Goal: Task Accomplishment & Management: Complete application form

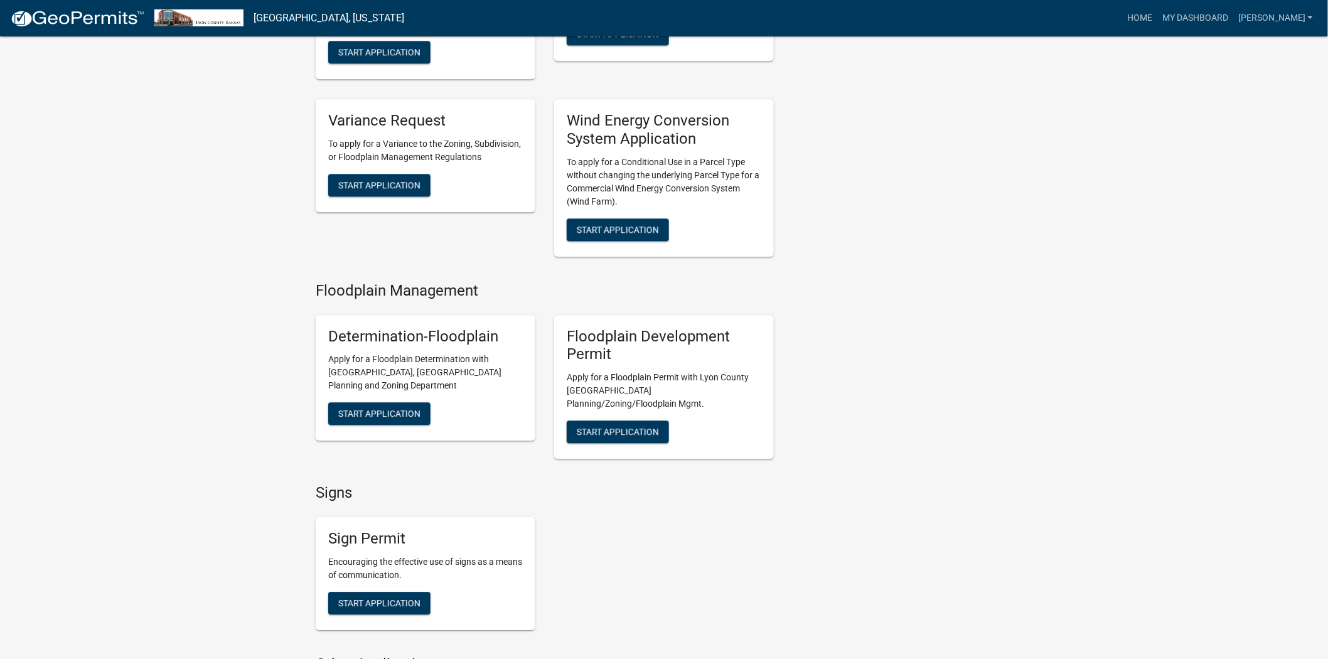
scroll to position [1256, 0]
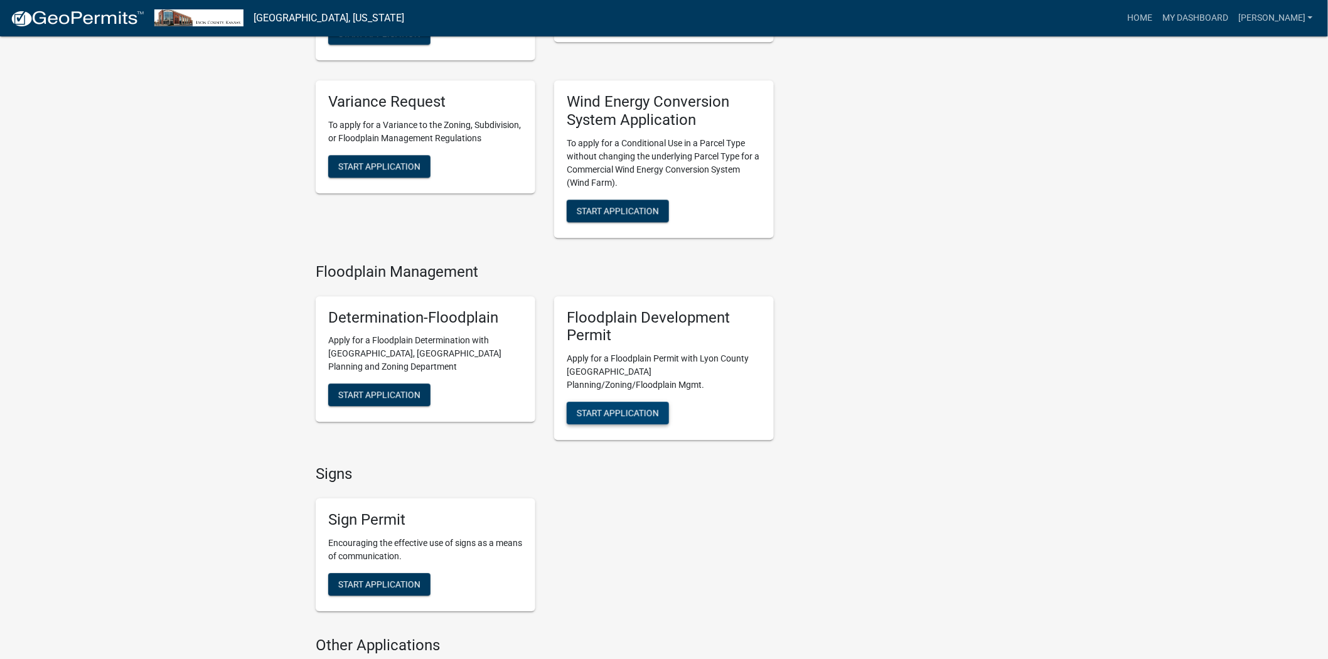
click at [634, 408] on span "Start Application" at bounding box center [618, 413] width 82 height 10
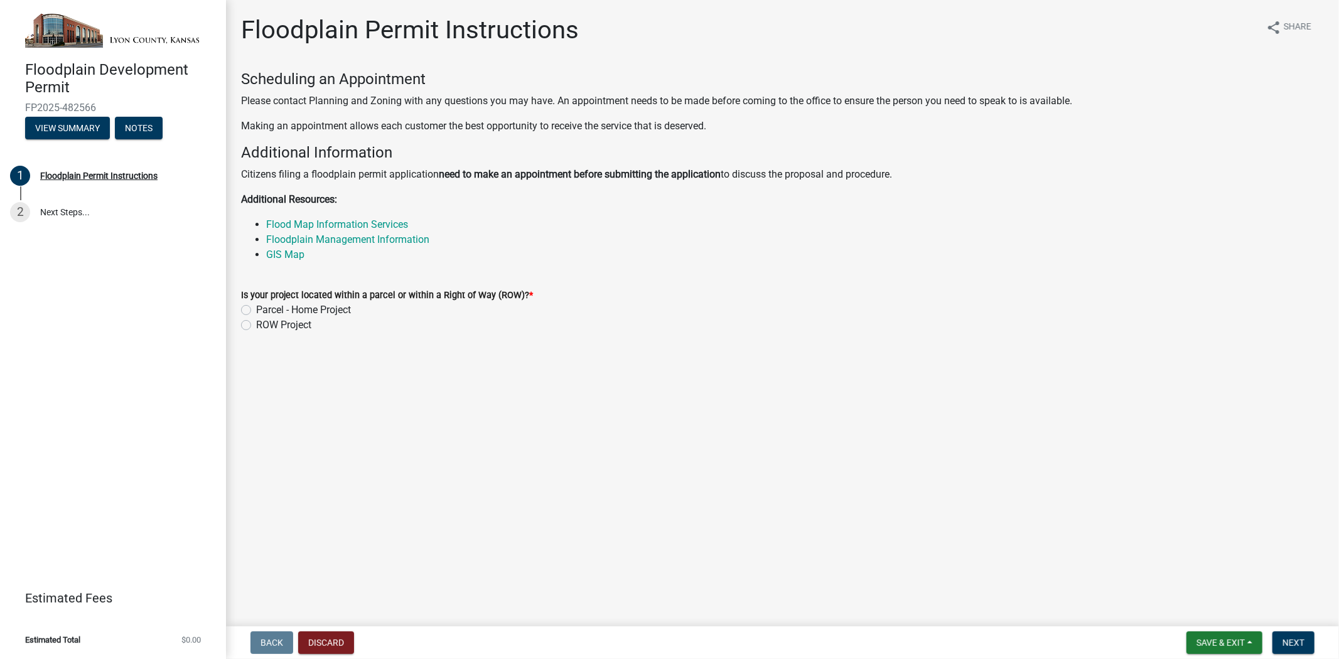
click at [256, 325] on label "ROW Project" at bounding box center [283, 325] width 55 height 15
click at [256, 325] on input "ROW Project" at bounding box center [260, 322] width 8 height 8
radio input "true"
click at [1295, 635] on button "Next" at bounding box center [1294, 643] width 42 height 23
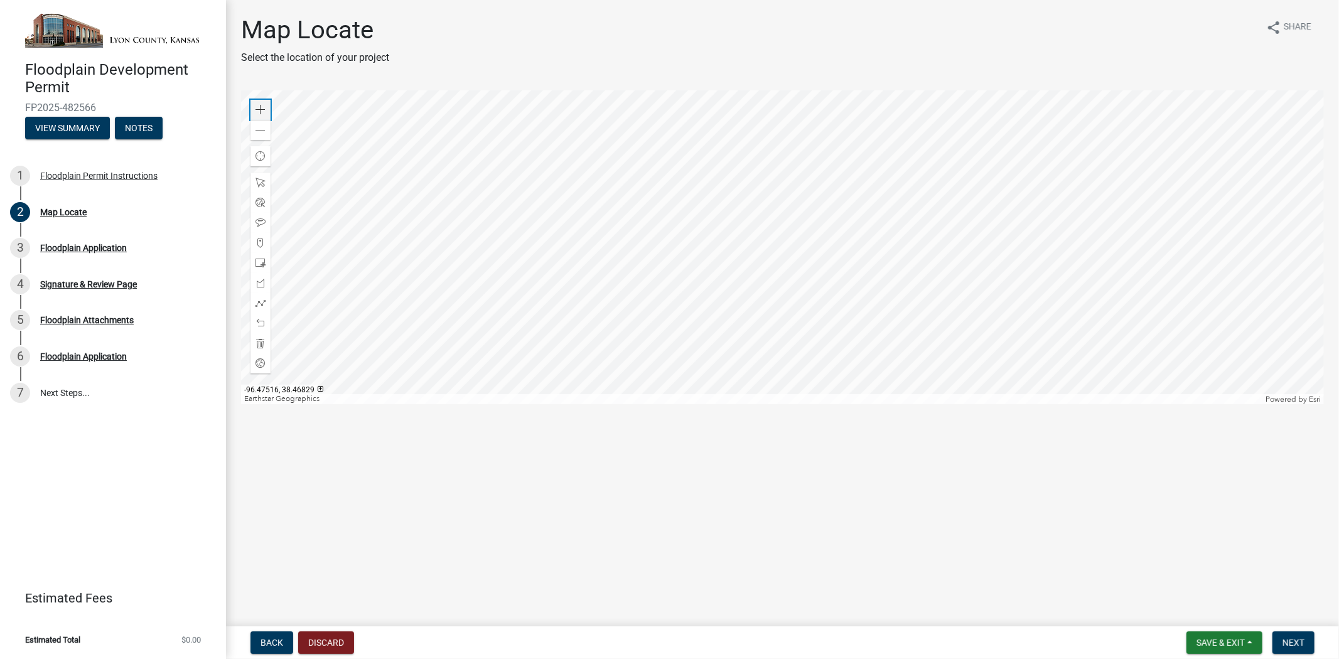
click at [251, 112] on div "Zoom in" at bounding box center [261, 110] width 20 height 20
click at [256, 110] on span at bounding box center [261, 110] width 10 height 10
click at [846, 154] on div at bounding box center [782, 247] width 1083 height 314
click at [773, 156] on div at bounding box center [782, 247] width 1083 height 314
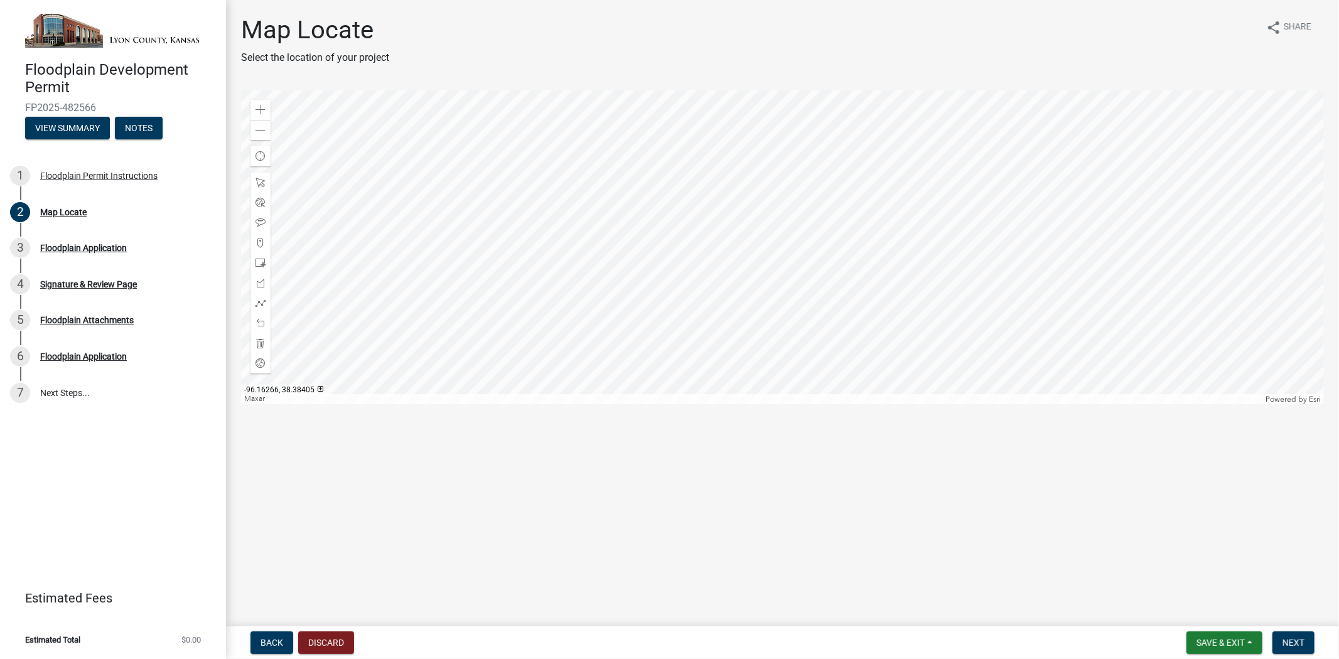
click at [792, 149] on div at bounding box center [782, 247] width 1083 height 314
click at [896, 105] on div at bounding box center [782, 247] width 1083 height 314
click at [885, 132] on div at bounding box center [782, 247] width 1083 height 314
click at [884, 154] on div at bounding box center [782, 247] width 1083 height 314
click at [879, 185] on div at bounding box center [782, 247] width 1083 height 314
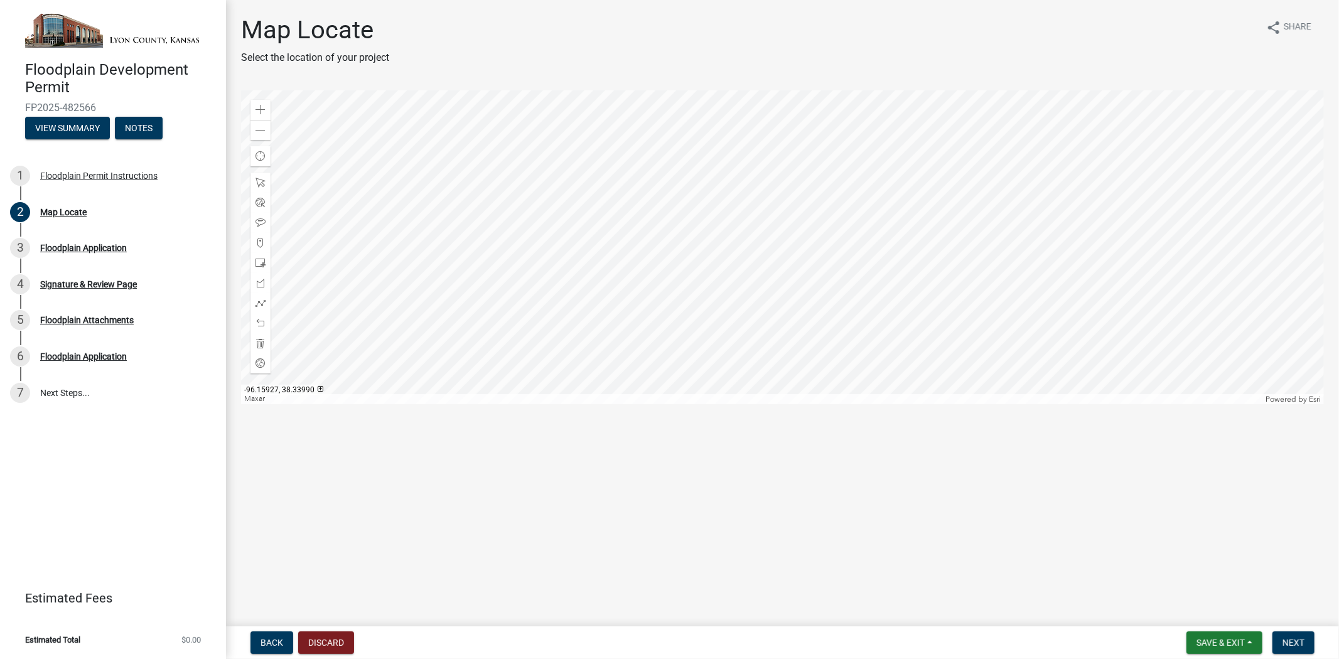
click at [868, 127] on div at bounding box center [782, 247] width 1083 height 314
click at [845, 158] on div at bounding box center [782, 247] width 1083 height 314
click at [844, 186] on div at bounding box center [782, 247] width 1083 height 314
click at [849, 159] on div at bounding box center [782, 247] width 1083 height 314
click at [848, 165] on div at bounding box center [782, 247] width 1083 height 314
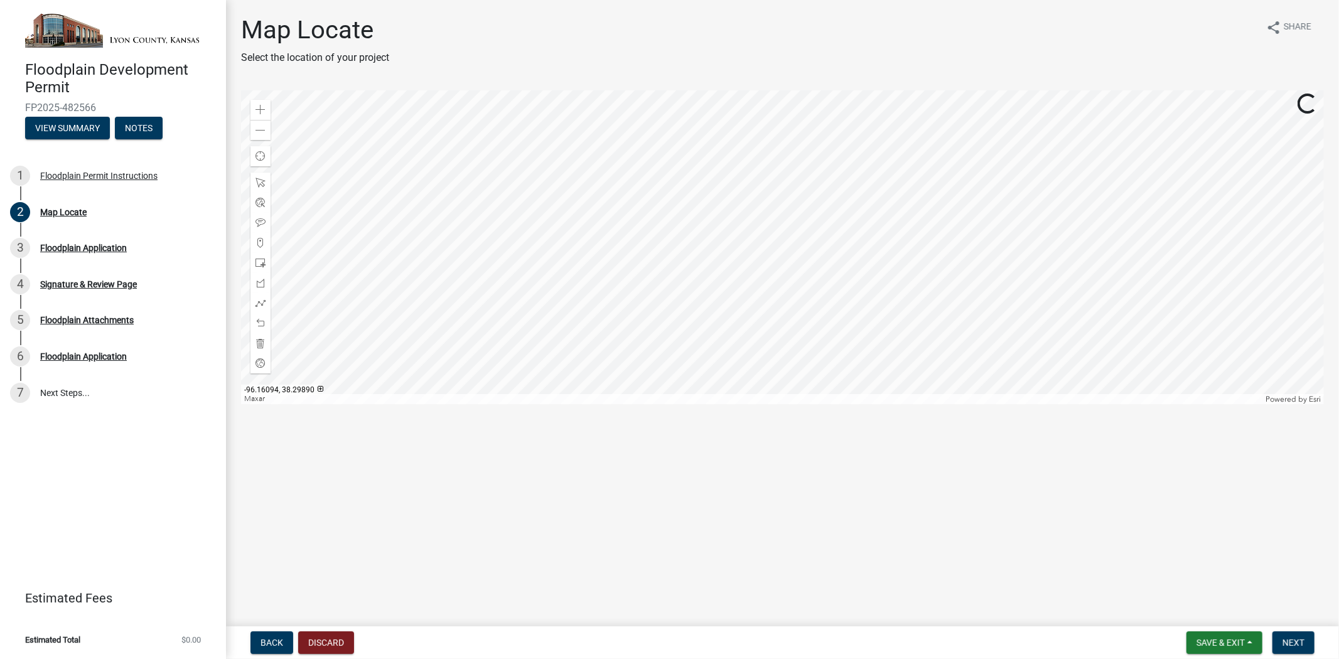
click at [854, 167] on div at bounding box center [782, 247] width 1083 height 314
click at [858, 208] on div at bounding box center [782, 247] width 1083 height 314
click at [863, 175] on div at bounding box center [782, 247] width 1083 height 314
click at [856, 162] on div at bounding box center [782, 247] width 1083 height 314
click at [859, 248] on div at bounding box center [782, 247] width 1083 height 314
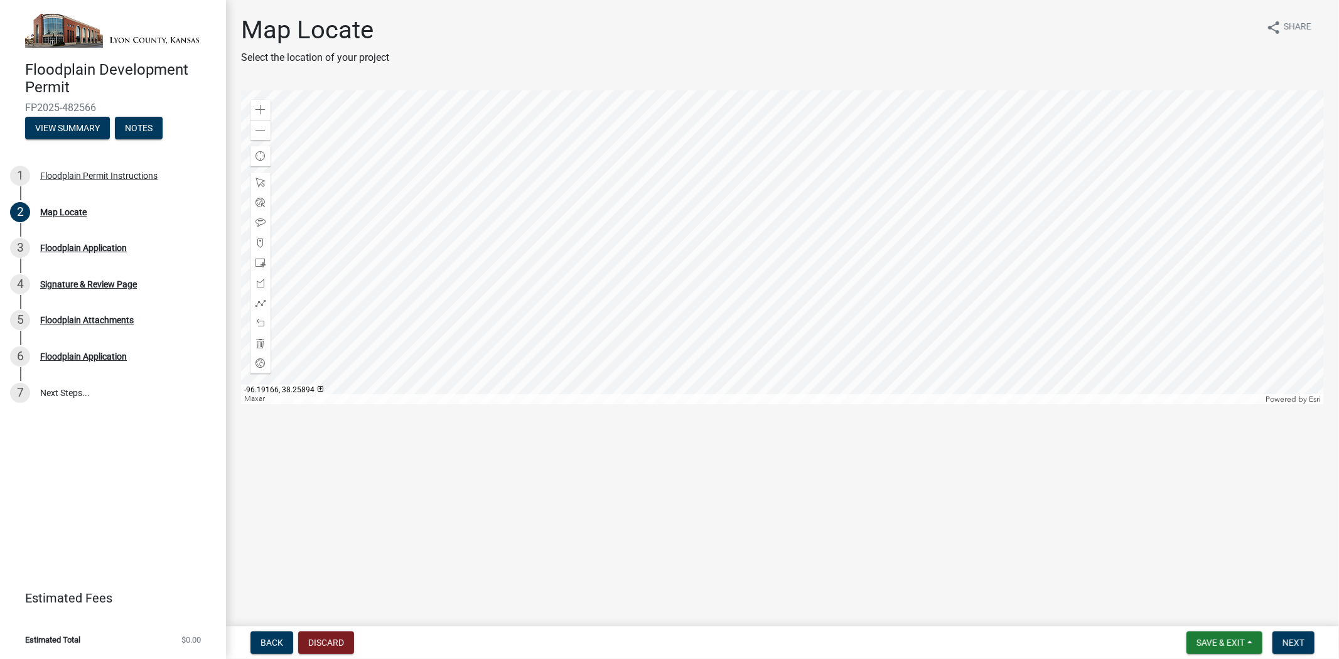
click at [956, 174] on div at bounding box center [782, 247] width 1083 height 314
click at [800, 179] on div at bounding box center [782, 247] width 1083 height 314
click at [260, 108] on span at bounding box center [261, 110] width 10 height 10
click at [758, 289] on div at bounding box center [782, 247] width 1083 height 314
click at [256, 110] on span at bounding box center [261, 110] width 10 height 10
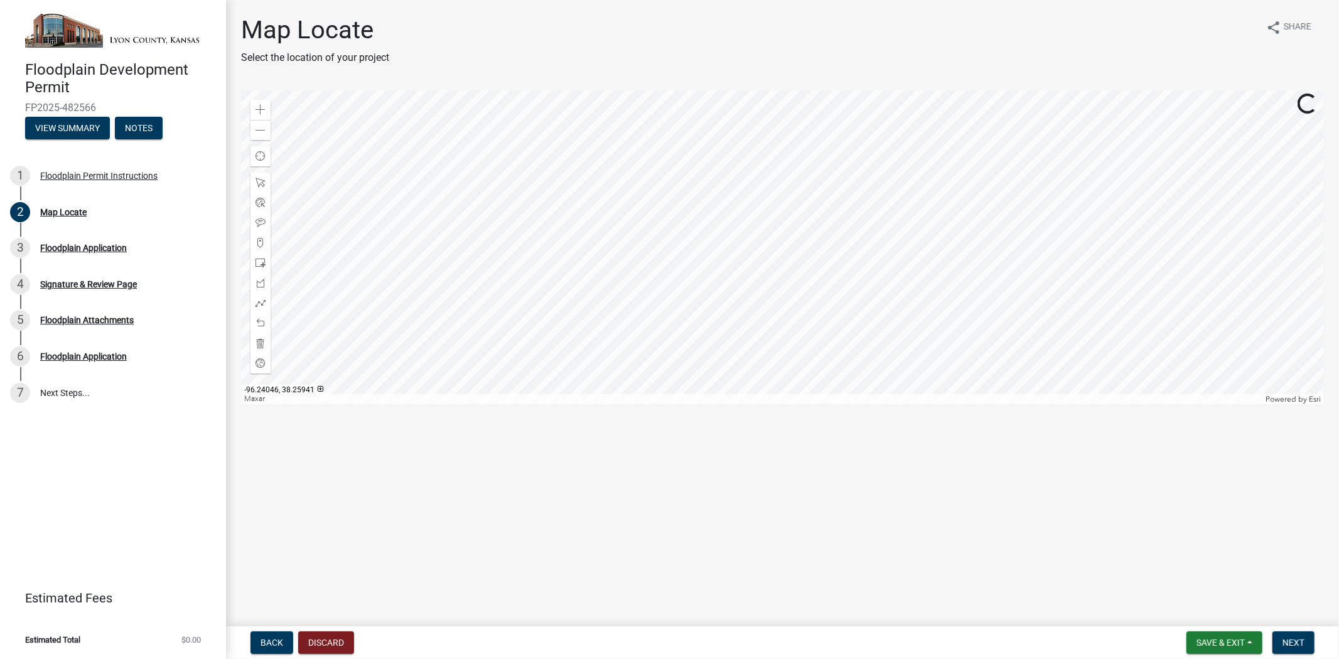
click at [984, 266] on div at bounding box center [782, 247] width 1083 height 314
click at [764, 254] on div at bounding box center [782, 247] width 1083 height 314
click at [892, 247] on div at bounding box center [782, 247] width 1083 height 314
click at [1232, 644] on span "Save & Exit" at bounding box center [1221, 643] width 48 height 10
click at [1195, 610] on button "Save & Exit" at bounding box center [1212, 610] width 100 height 30
